Goal: Navigation & Orientation: Go to known website

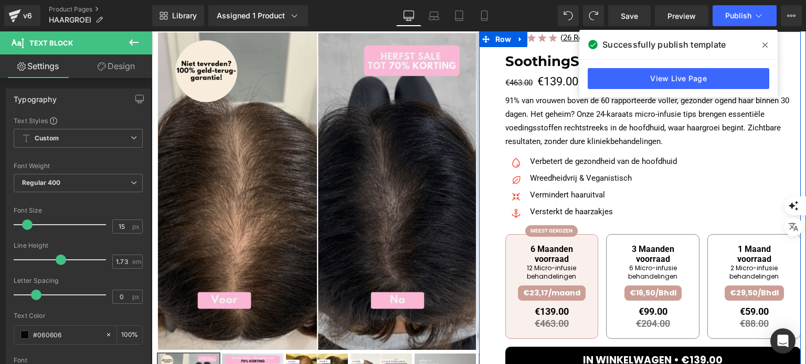
scroll to position [52, 0]
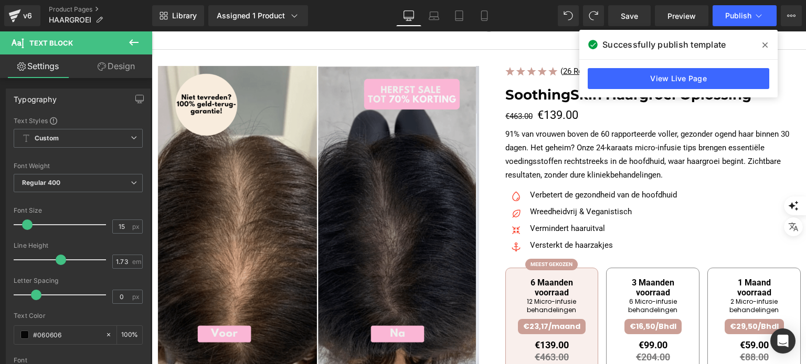
click at [764, 45] on icon at bounding box center [764, 44] width 5 height 5
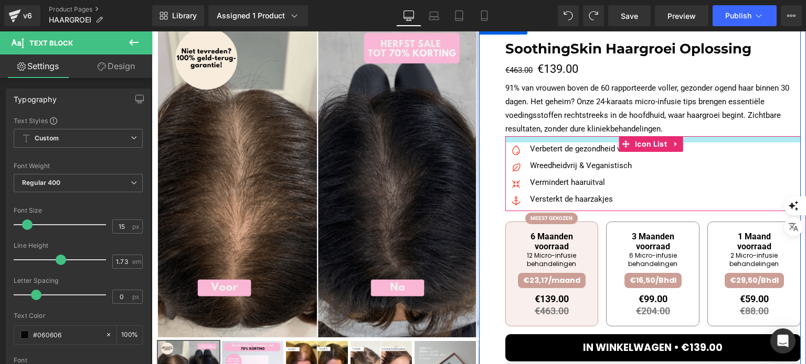
scroll to position [105, 0]
